Goal: Navigation & Orientation: Find specific page/section

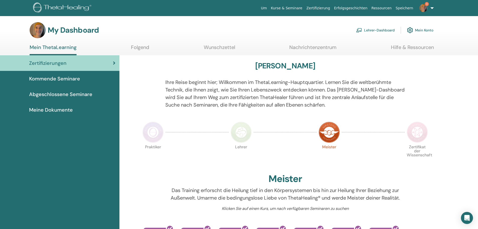
click at [378, 31] on link "Lehrer-Dashboard" at bounding box center [375, 30] width 39 height 11
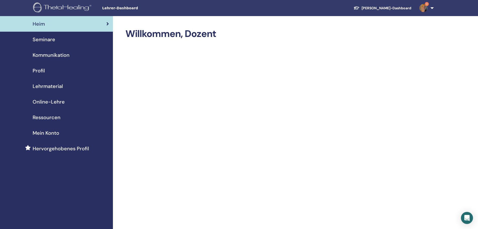
click at [51, 86] on span "Lehrmaterial" at bounding box center [48, 86] width 30 height 8
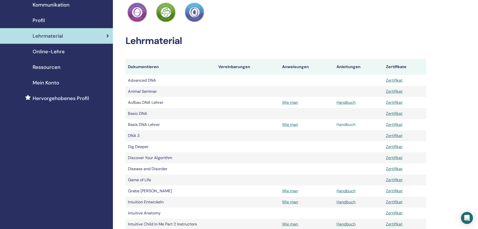
scroll to position [75, 0]
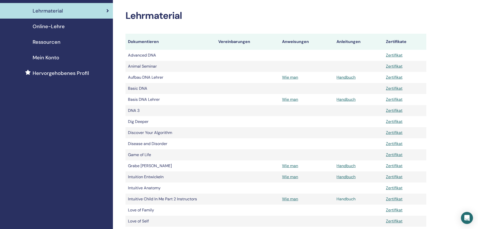
drag, startPoint x: 347, startPoint y: 202, endPoint x: 340, endPoint y: 197, distance: 8.2
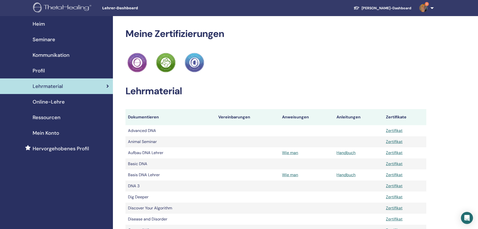
click at [58, 101] on span "Online-Lehre" at bounding box center [49, 102] width 32 height 8
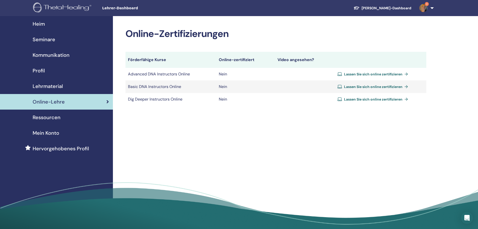
click at [50, 116] on span "Ressourcen" at bounding box center [47, 117] width 28 height 8
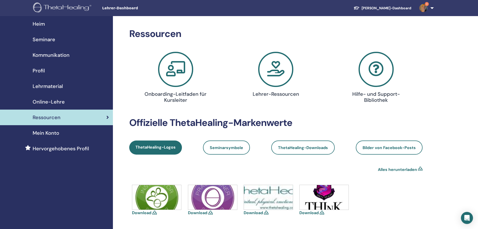
click at [41, 56] on span "Kommunikation" at bounding box center [51, 55] width 37 height 8
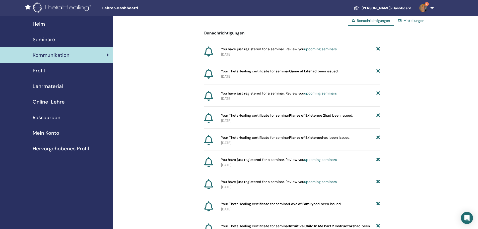
click at [40, 40] on span "Seminare" at bounding box center [44, 40] width 23 height 8
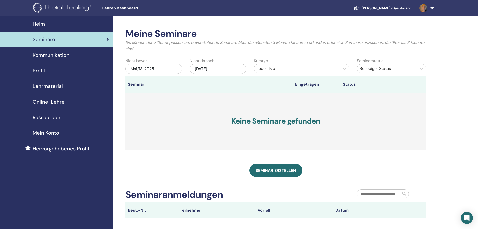
click at [37, 24] on span "Heim" at bounding box center [39, 24] width 12 height 8
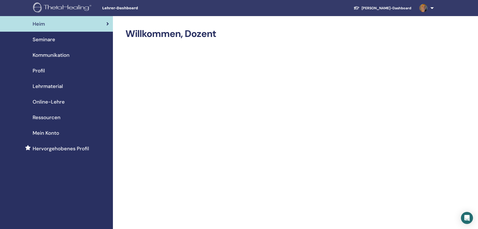
click at [54, 88] on span "Lehrmaterial" at bounding box center [48, 86] width 30 height 8
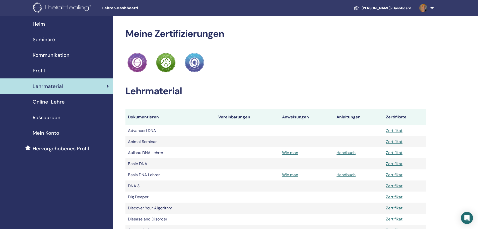
scroll to position [25, 0]
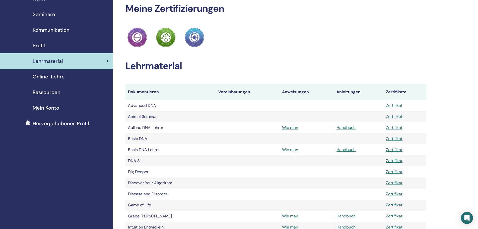
click at [290, 149] on link "Wie man" at bounding box center [290, 149] width 16 height 5
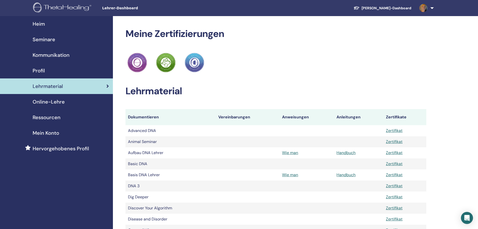
scroll to position [24, 0]
